Goal: Navigation & Orientation: Find specific page/section

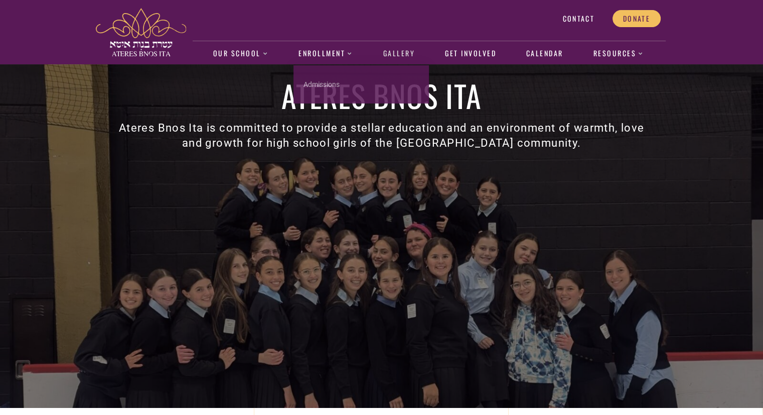
click at [401, 49] on link "Gallery" at bounding box center [399, 53] width 42 height 23
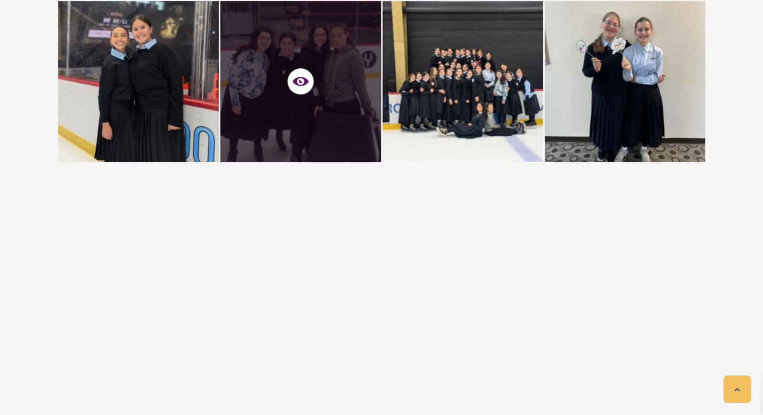
scroll to position [287, 0]
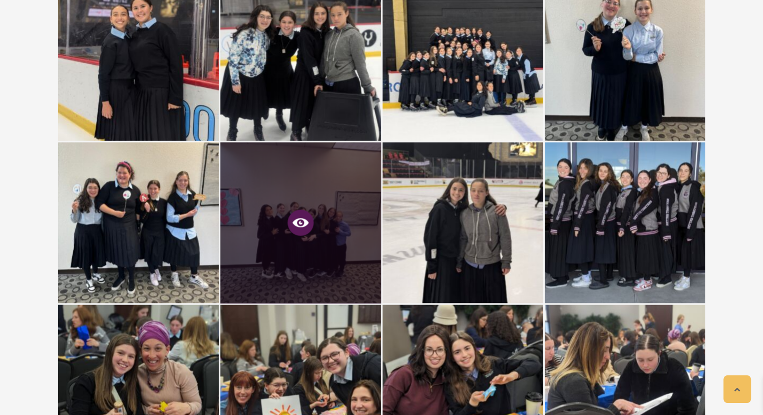
click at [299, 225] on icon at bounding box center [301, 222] width 16 height 9
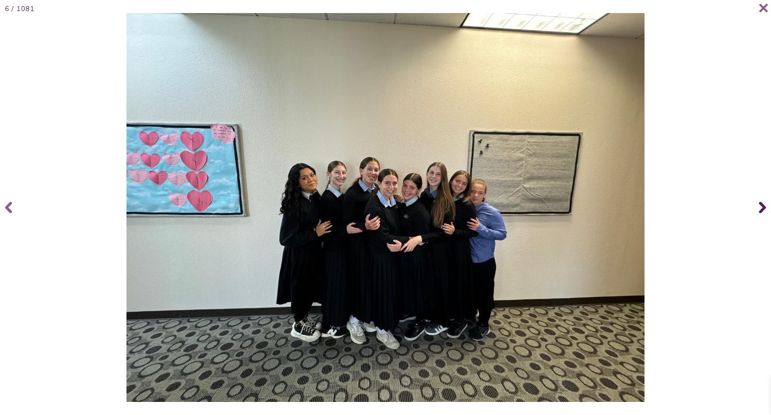
click at [758, 207] on span at bounding box center [761, 207] width 20 height 40
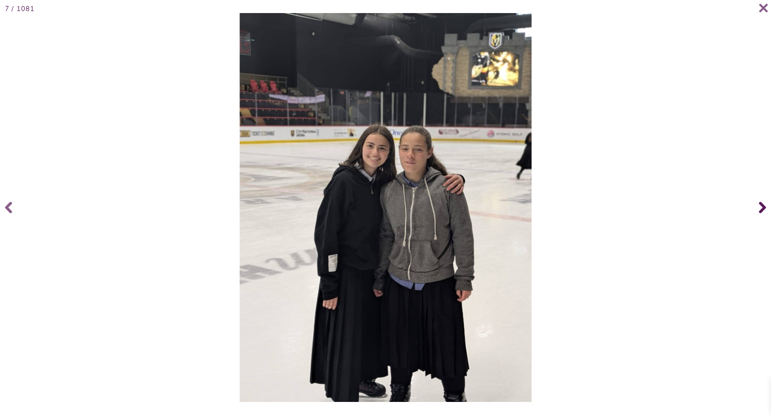
click at [758, 207] on span at bounding box center [761, 207] width 20 height 40
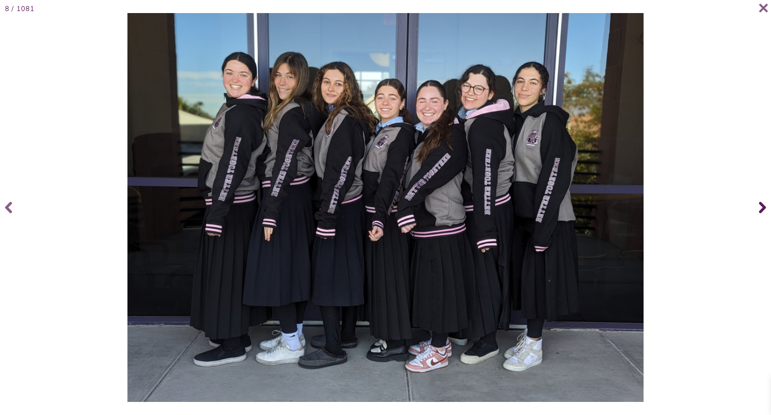
click at [758, 207] on span at bounding box center [761, 207] width 20 height 40
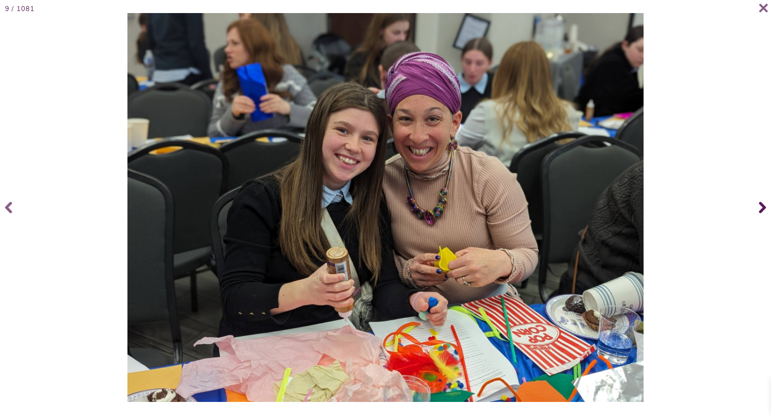
click at [758, 207] on span at bounding box center [761, 207] width 20 height 40
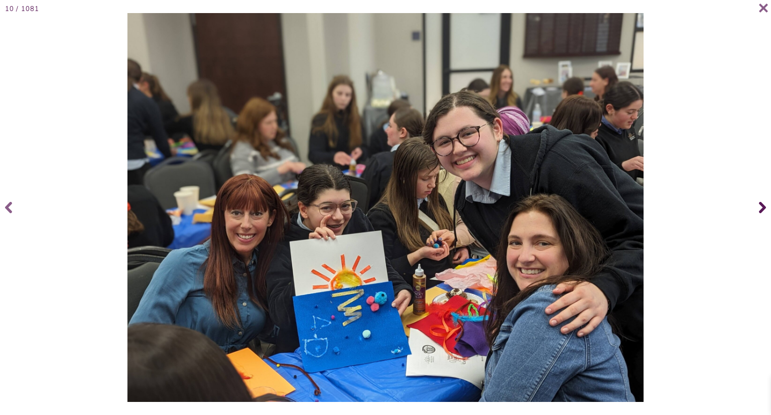
click at [758, 207] on span at bounding box center [761, 207] width 20 height 40
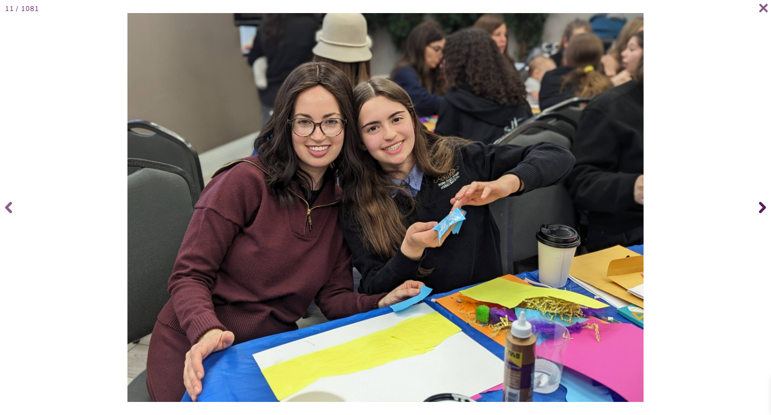
click at [758, 207] on span at bounding box center [761, 207] width 20 height 40
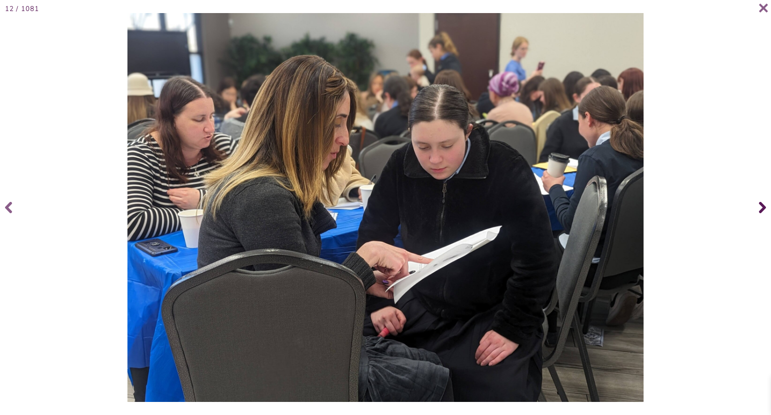
click at [758, 207] on span at bounding box center [761, 207] width 20 height 40
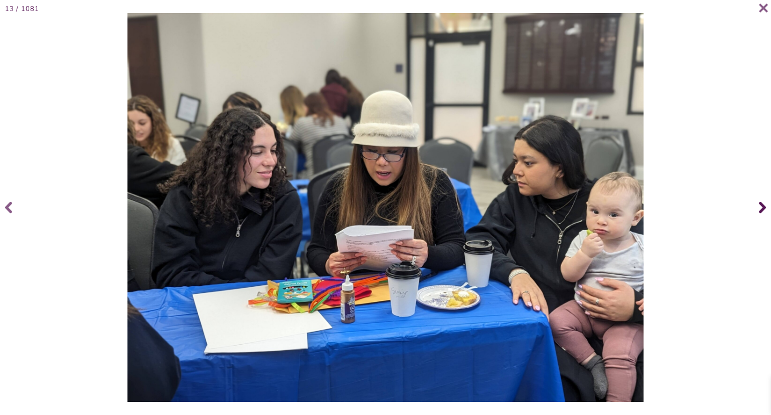
click at [758, 207] on span at bounding box center [761, 207] width 20 height 40
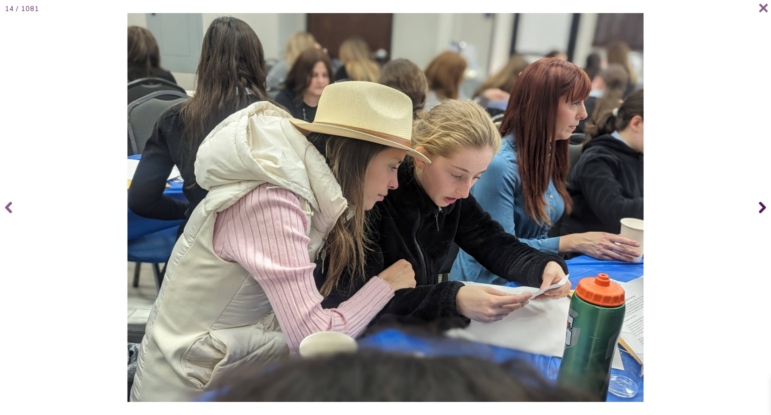
click at [758, 207] on span at bounding box center [761, 207] width 20 height 40
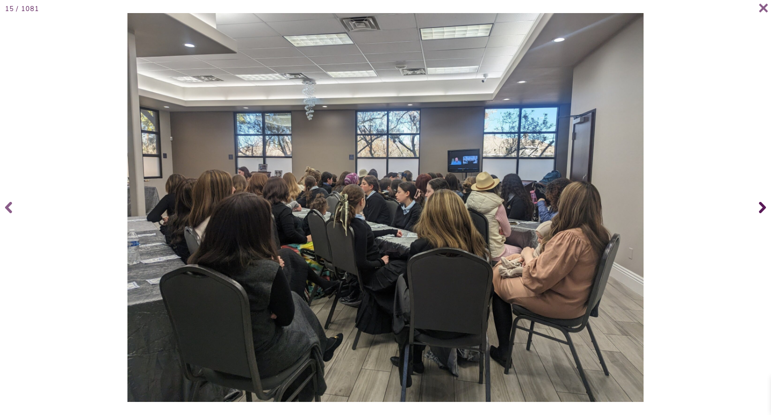
click at [758, 207] on span at bounding box center [761, 207] width 20 height 40
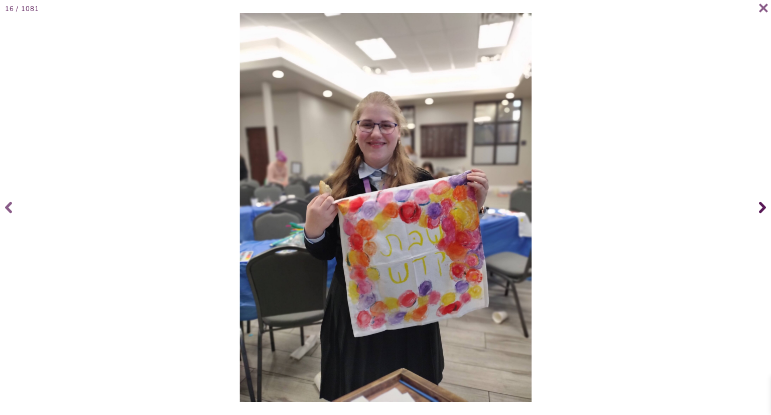
click at [758, 207] on span at bounding box center [761, 207] width 20 height 40
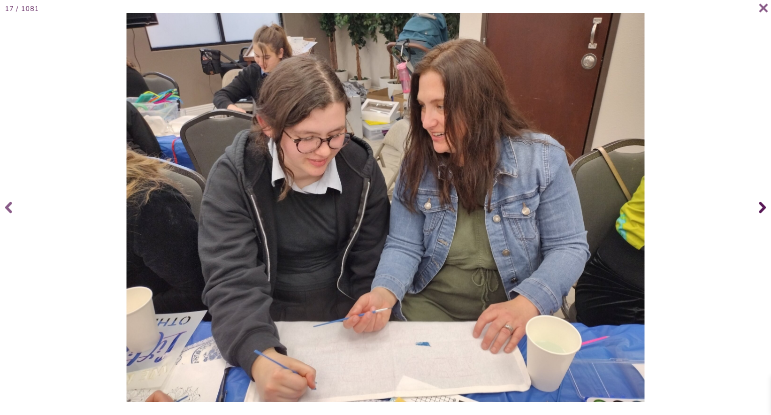
click at [758, 207] on span at bounding box center [761, 207] width 20 height 40
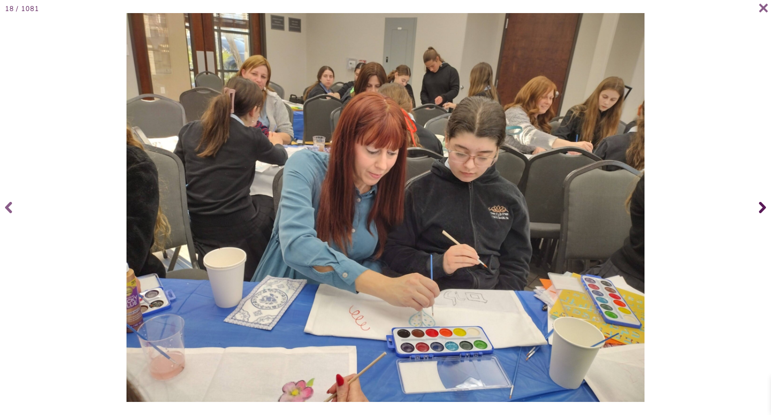
click at [758, 207] on span at bounding box center [761, 207] width 20 height 40
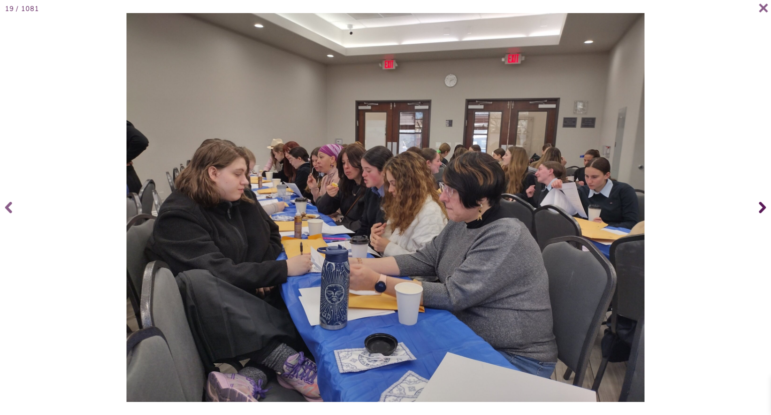
click at [758, 207] on span at bounding box center [761, 207] width 20 height 40
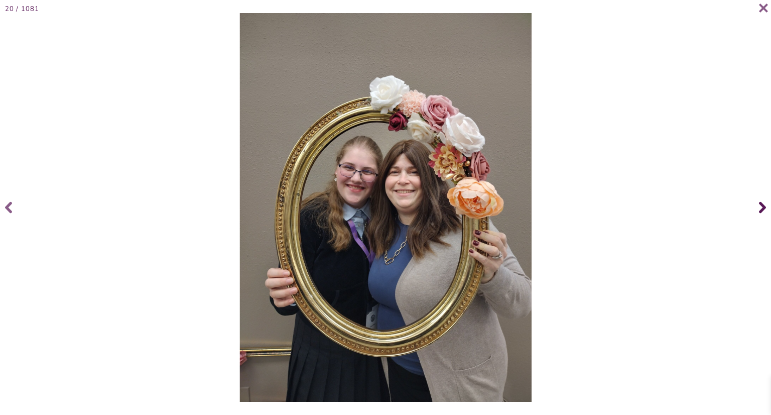
click at [758, 207] on span at bounding box center [761, 207] width 20 height 40
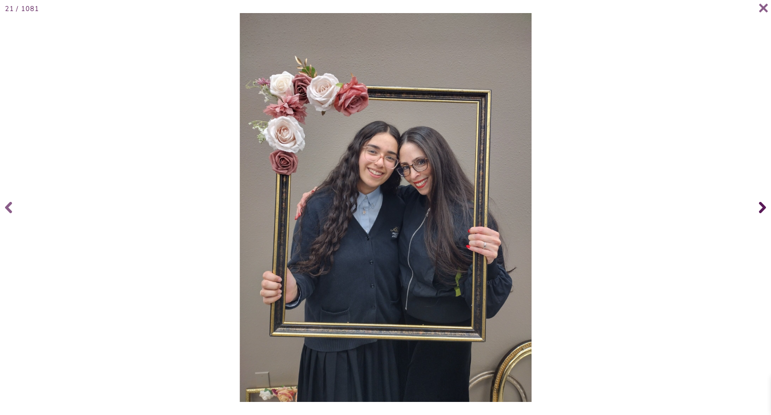
click at [758, 207] on span at bounding box center [761, 207] width 20 height 40
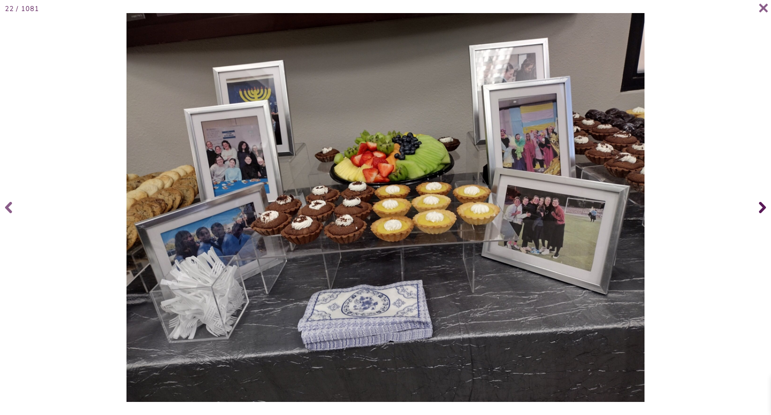
click at [758, 207] on span at bounding box center [761, 207] width 20 height 40
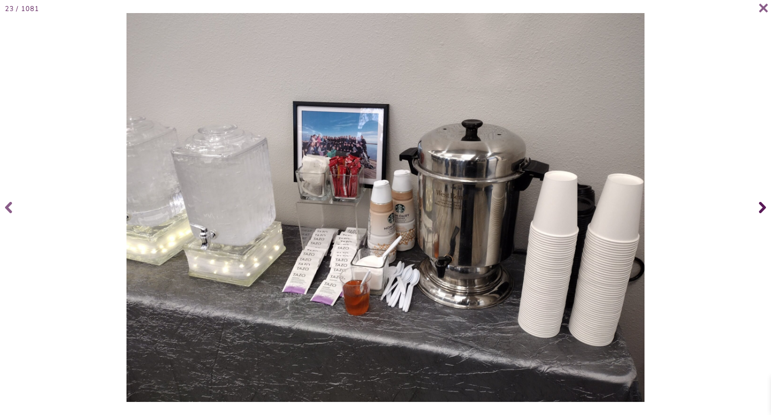
click at [758, 207] on span at bounding box center [761, 207] width 20 height 40
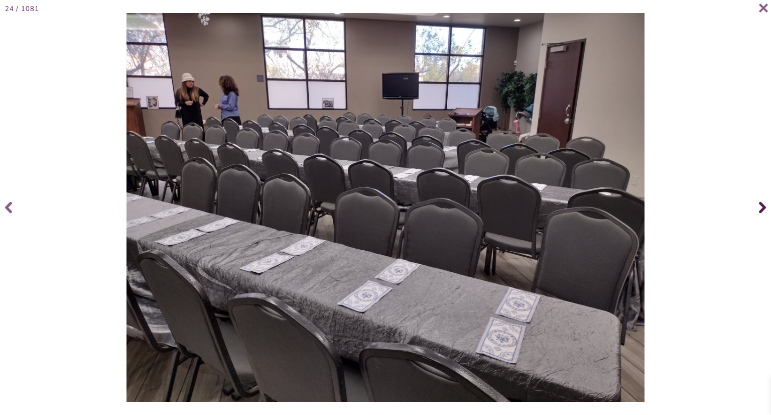
click at [758, 207] on span at bounding box center [761, 207] width 20 height 40
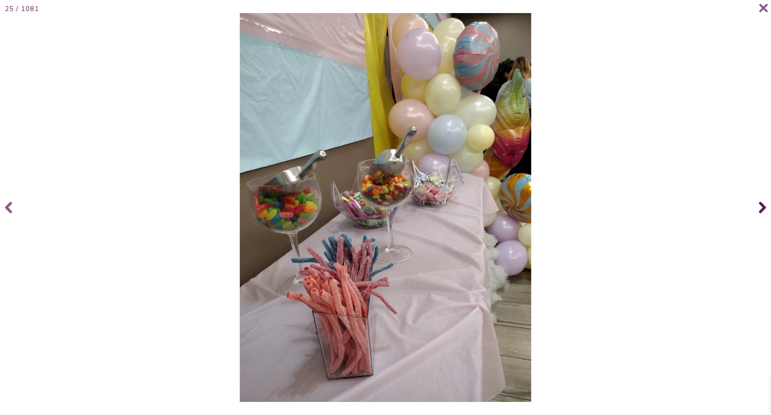
click at [758, 207] on span at bounding box center [761, 207] width 20 height 40
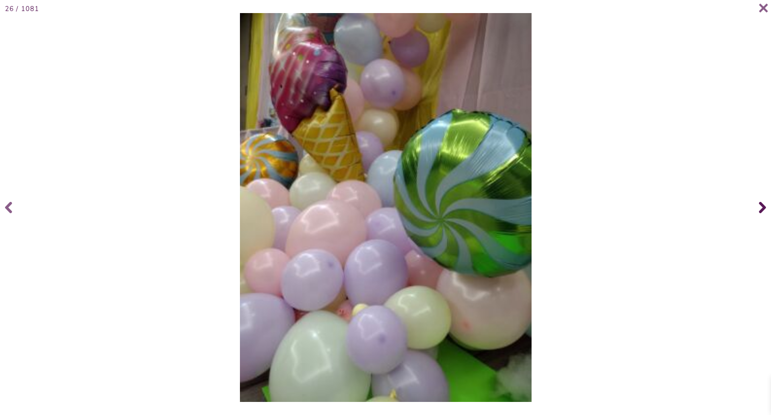
click at [758, 207] on span at bounding box center [761, 207] width 20 height 40
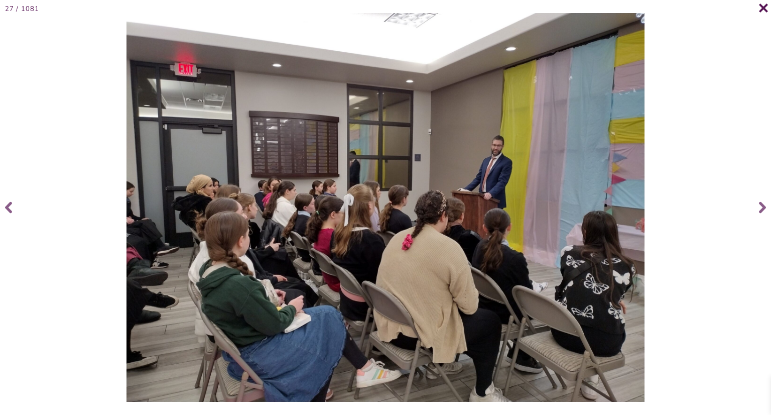
click at [763, 10] on icon at bounding box center [763, 8] width 9 height 9
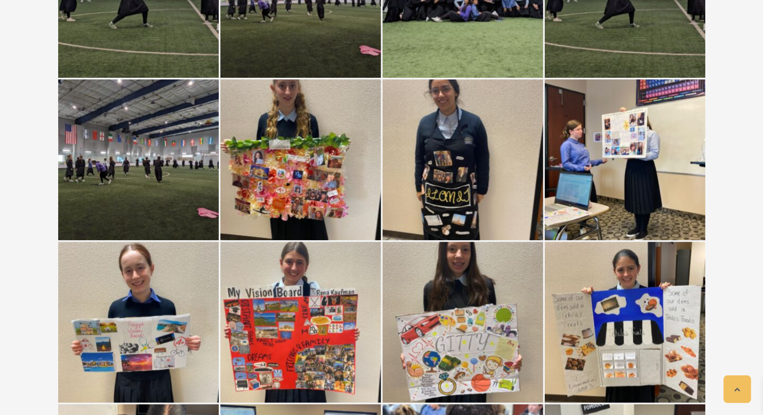
scroll to position [4101, 0]
